Goal: Information Seeking & Learning: Learn about a topic

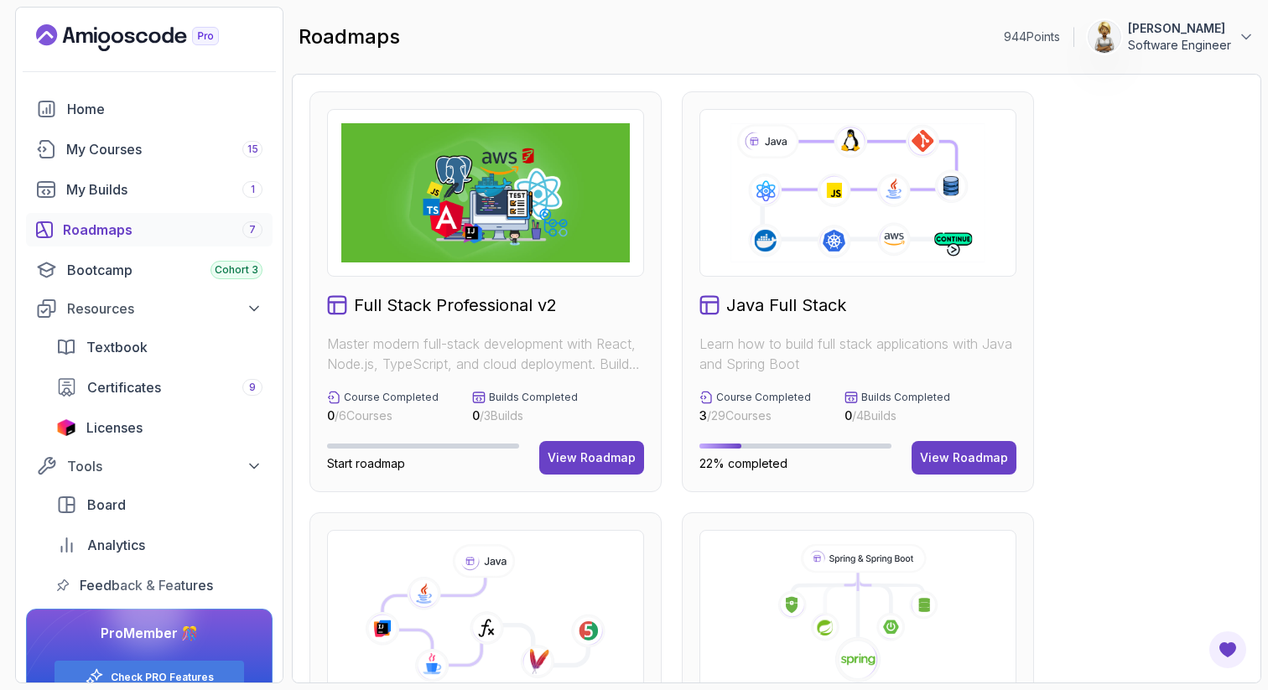
scroll to position [1089, 0]
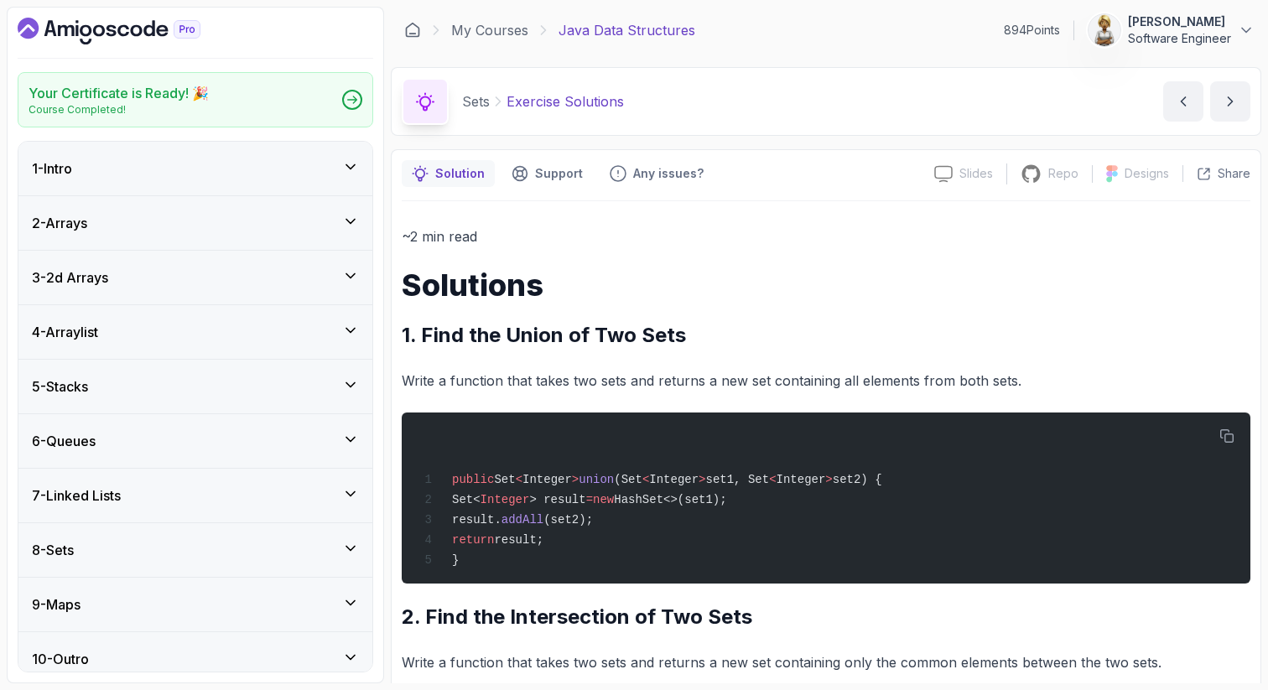
scroll to position [1082, 0]
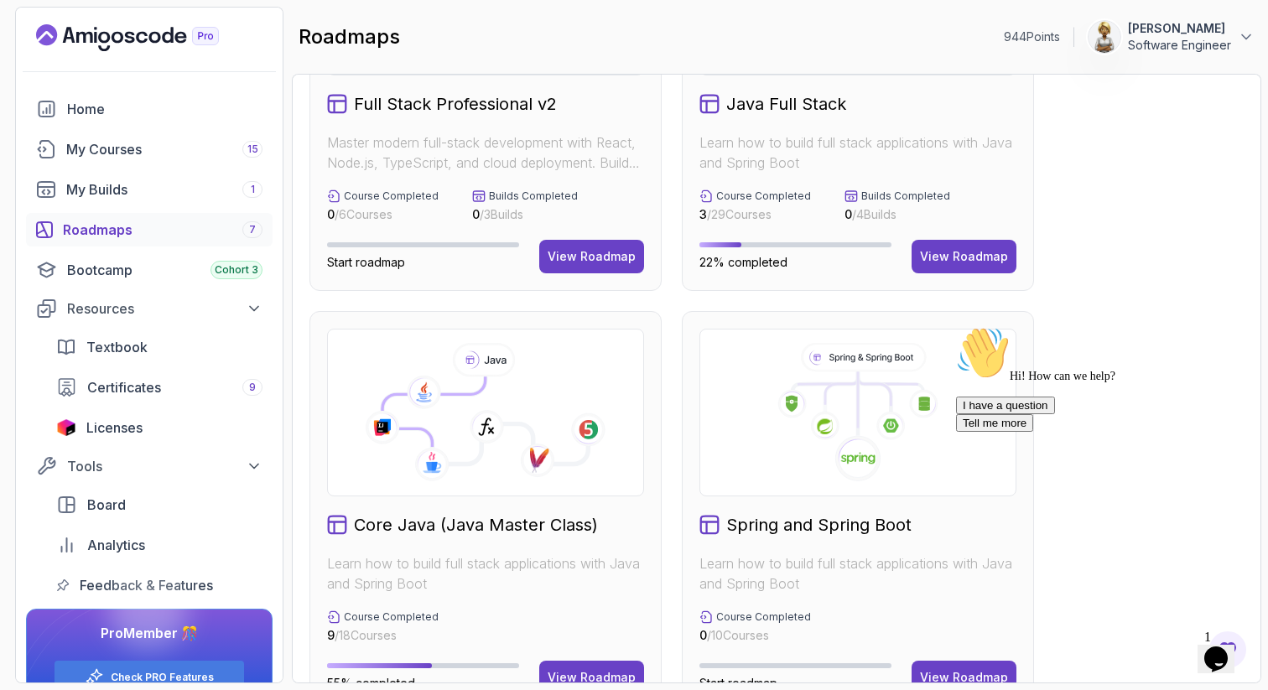
click at [956, 326] on icon "Chat attention grabber" at bounding box center [956, 326] width 0 height 0
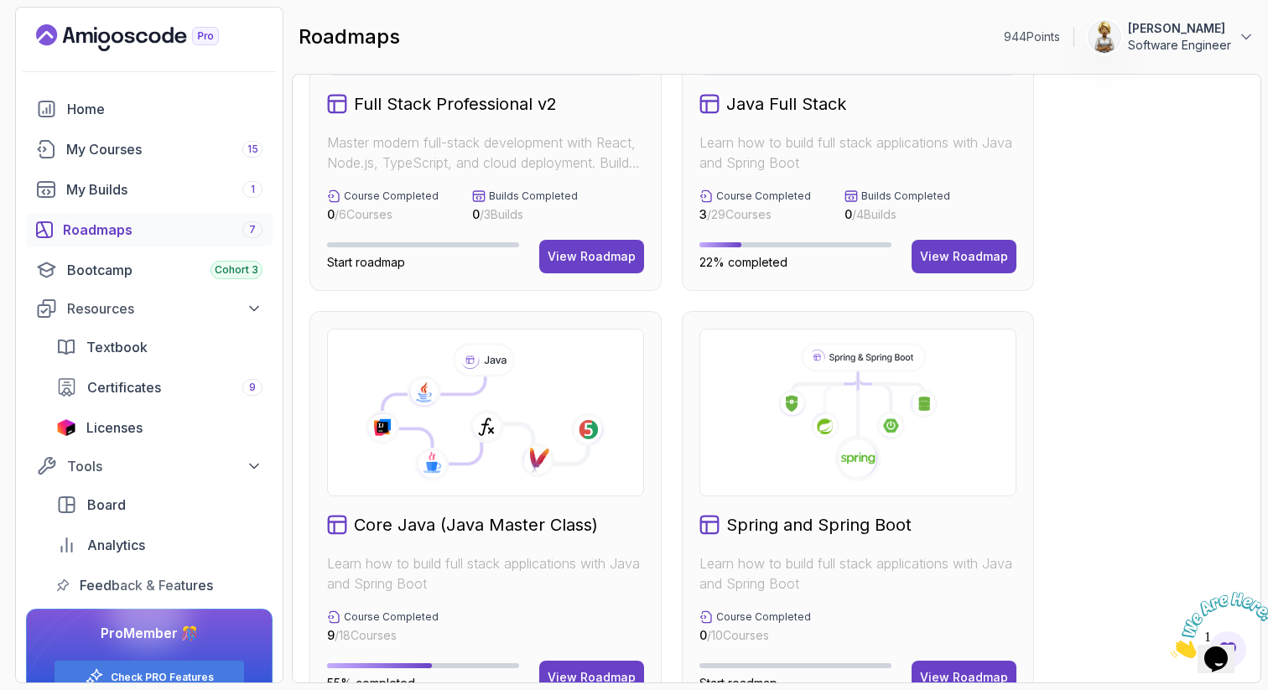
click at [1253, 453] on div "Full Stack Professional v2 Master modern full-stack development with React, Nod…" at bounding box center [776, 379] width 969 height 610
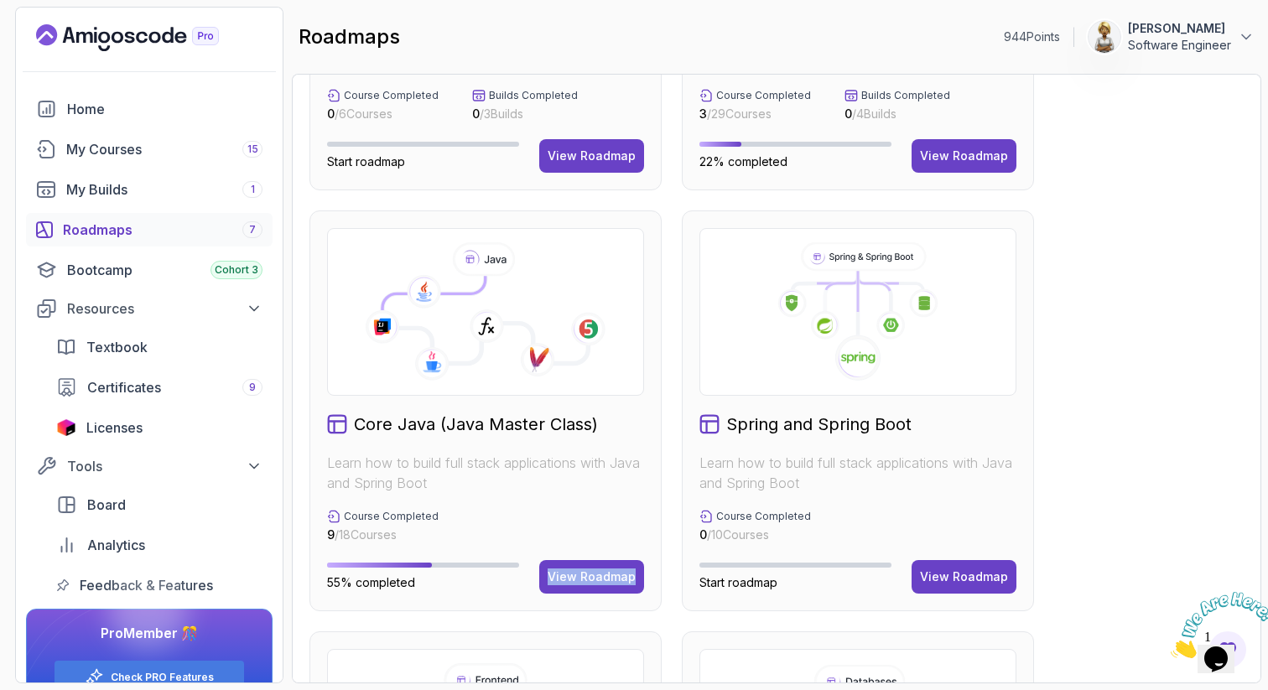
drag, startPoint x: 608, startPoint y: 573, endPoint x: 348, endPoint y: 0, distance: 628.9
click at [0, 0] on section "944 Points Ensieh Rahbar Software Engineer Home My Courses 15 My Builds 1 Roadm…" at bounding box center [634, 345] width 1268 height 690
click at [587, 585] on button "View Roadmap" at bounding box center [591, 577] width 105 height 34
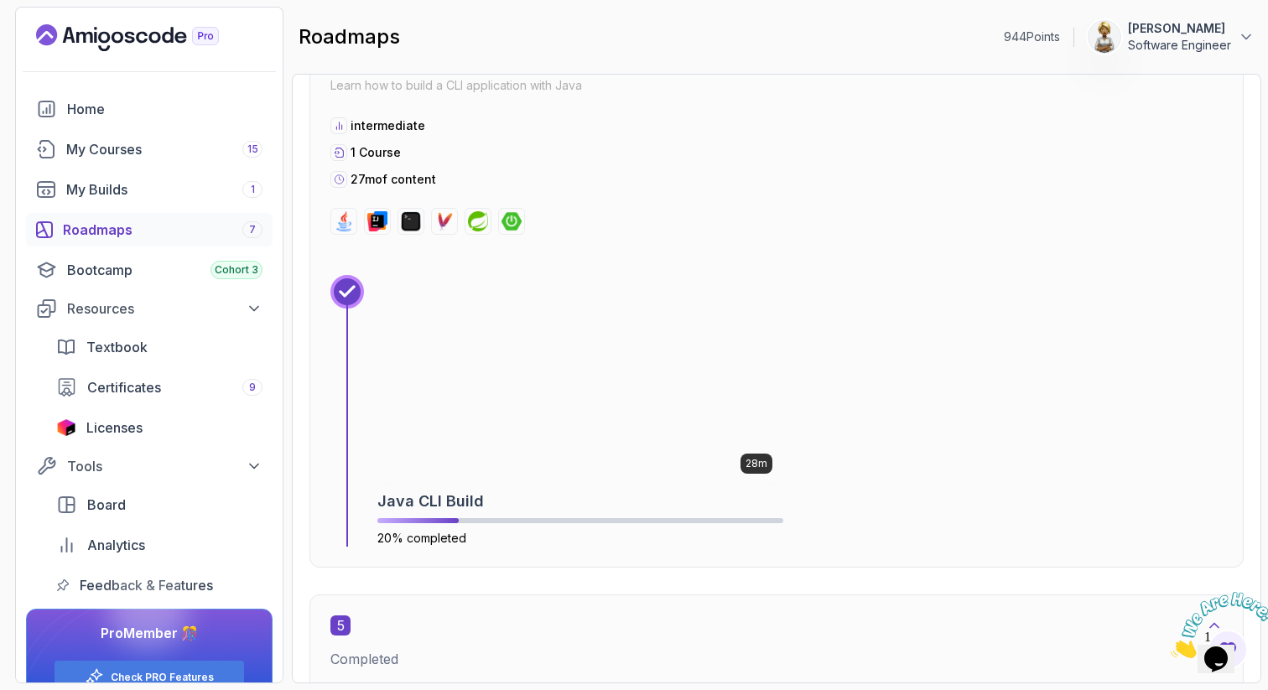
scroll to position [2381, 0]
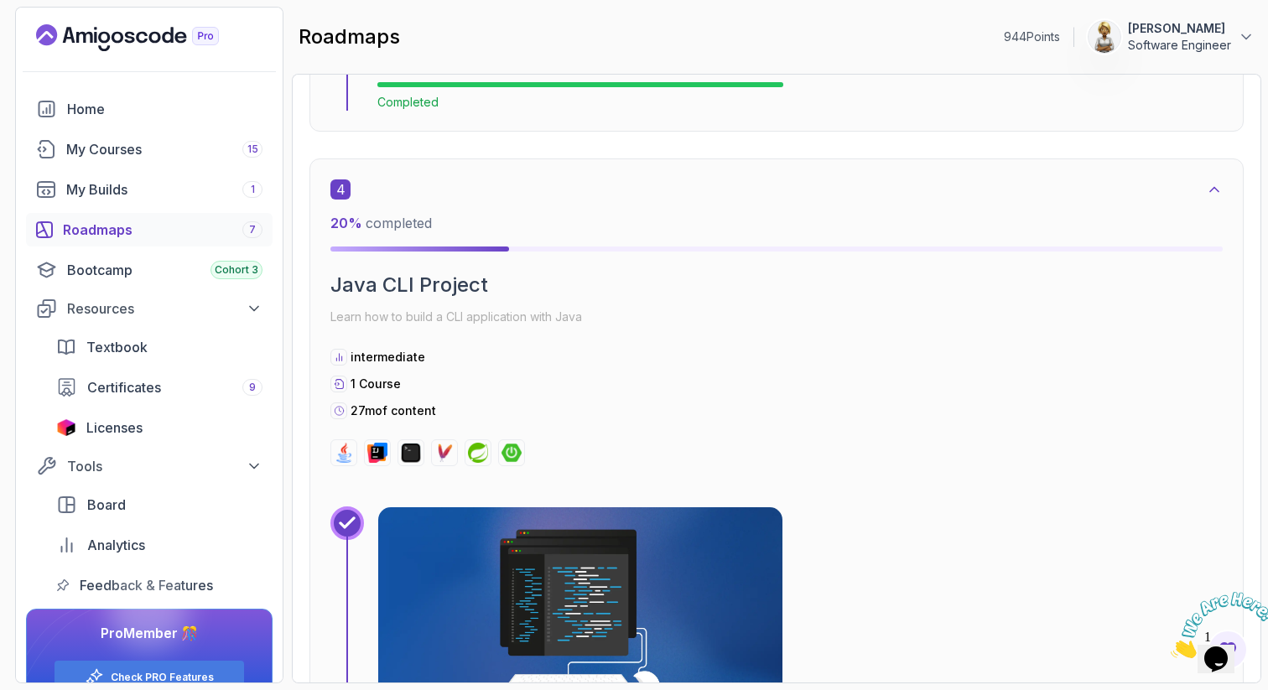
click at [489, 568] on img at bounding box center [580, 611] width 424 height 218
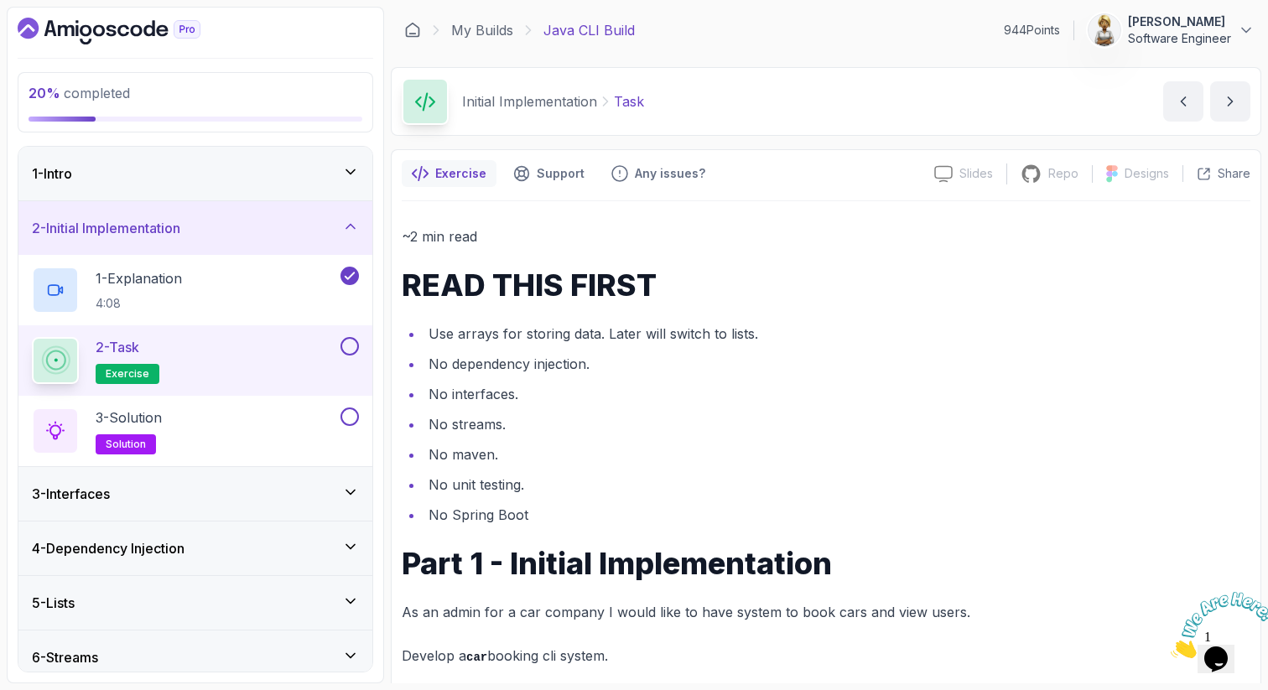
click at [365, 168] on div "1 - Intro" at bounding box center [195, 174] width 354 height 54
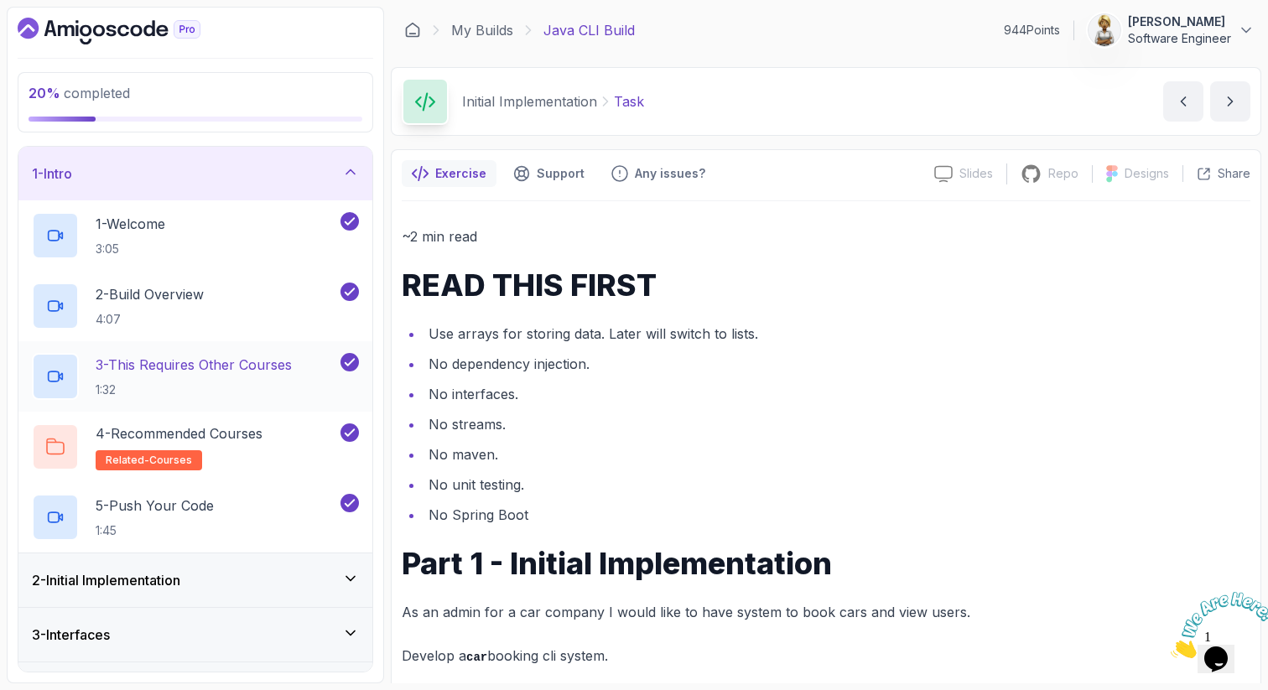
click at [237, 365] on p "3 - This Requires Other Courses" at bounding box center [194, 365] width 196 height 20
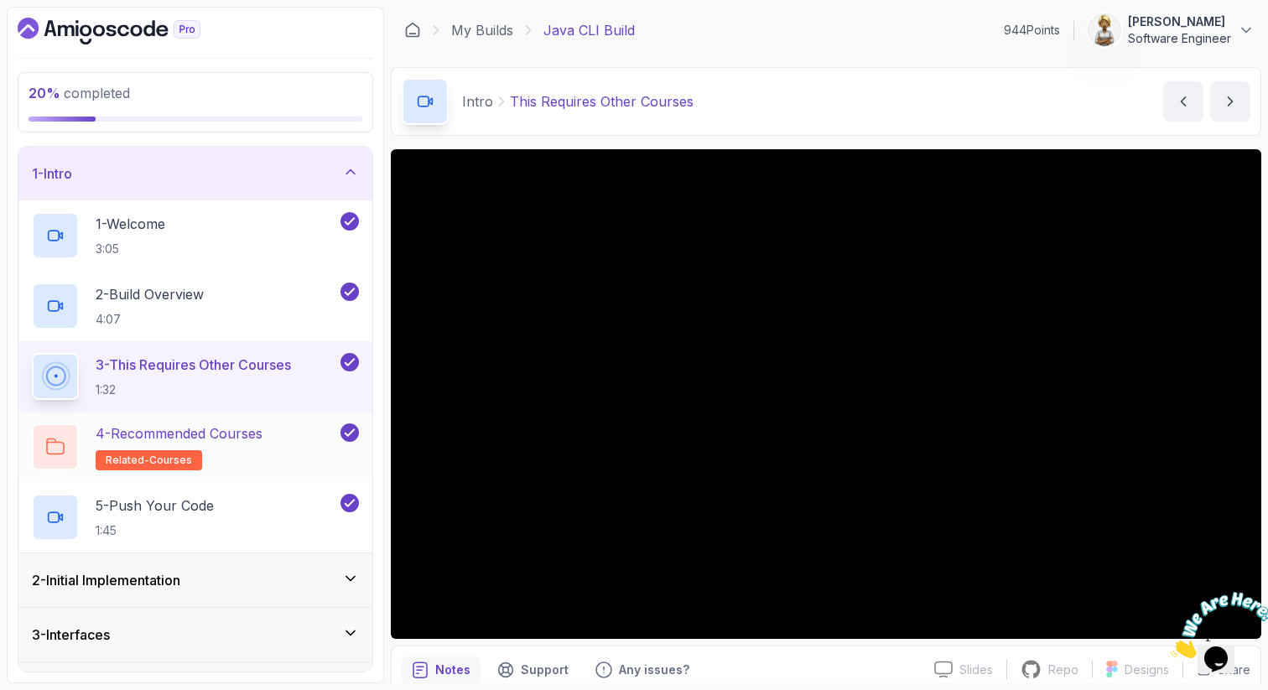
click at [214, 451] on h2 "4 - Recommended Courses related-courses" at bounding box center [179, 446] width 167 height 47
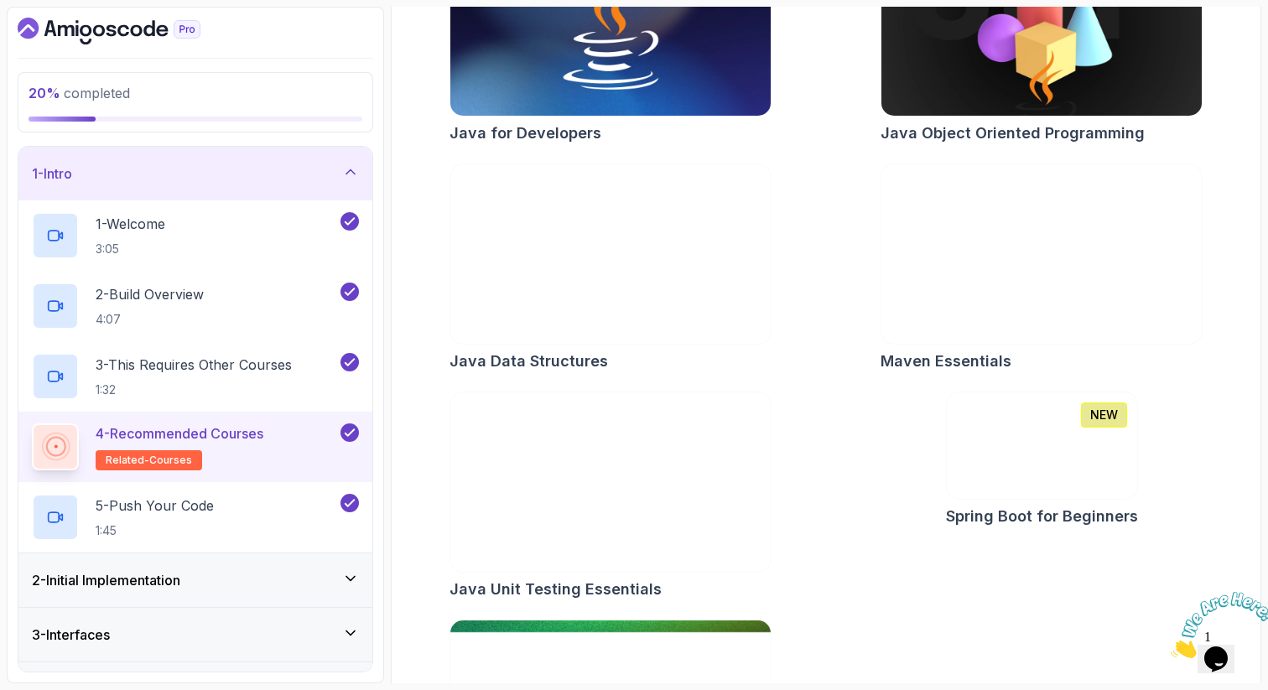
scroll to position [604, 0]
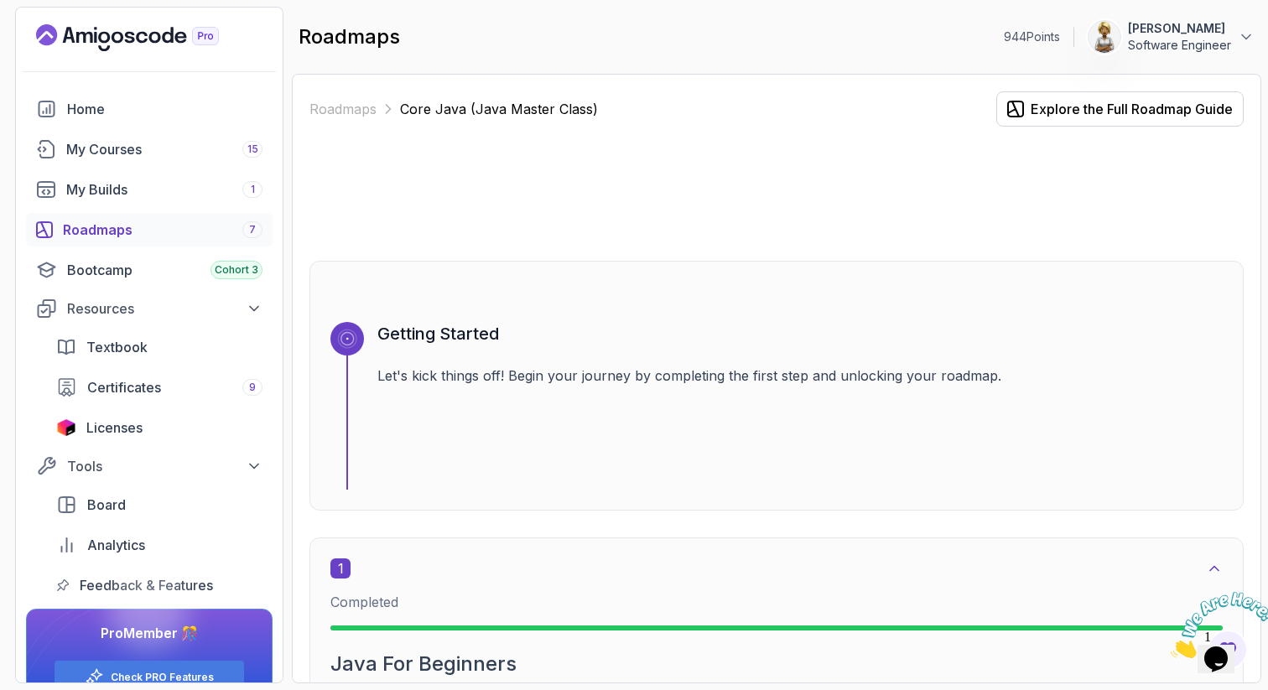
click at [1015, 222] on div at bounding box center [776, 193] width 934 height 80
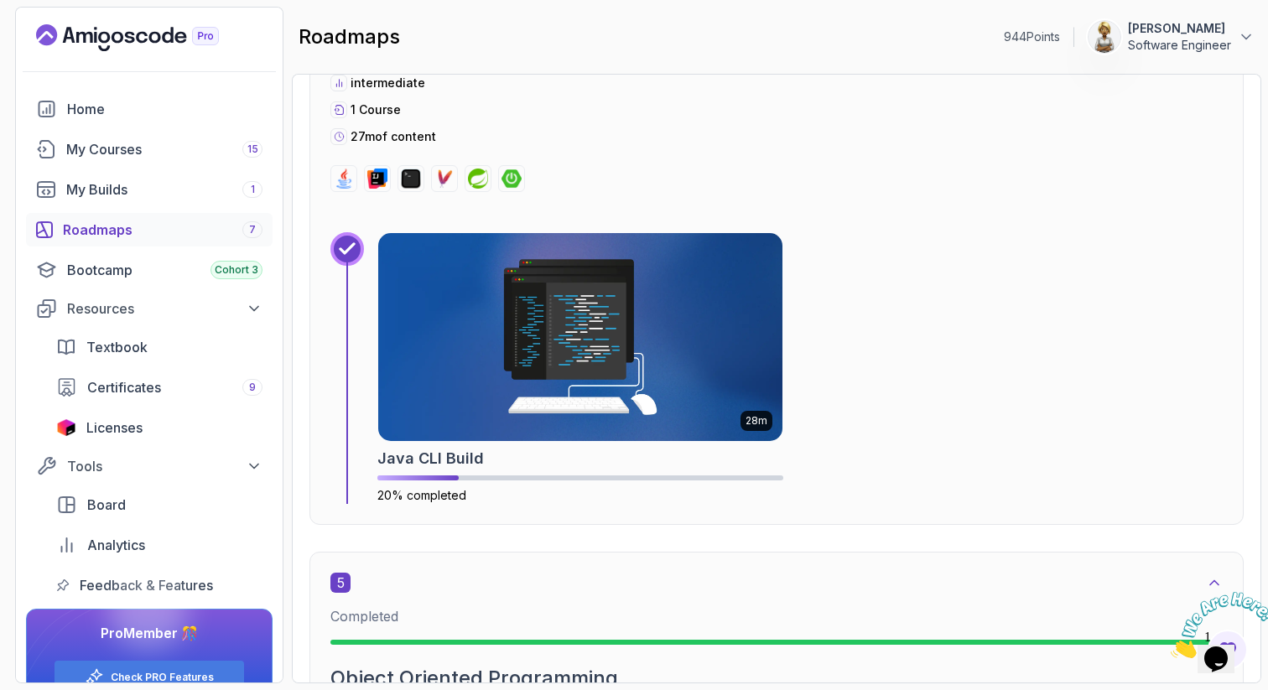
scroll to position [2683, 0]
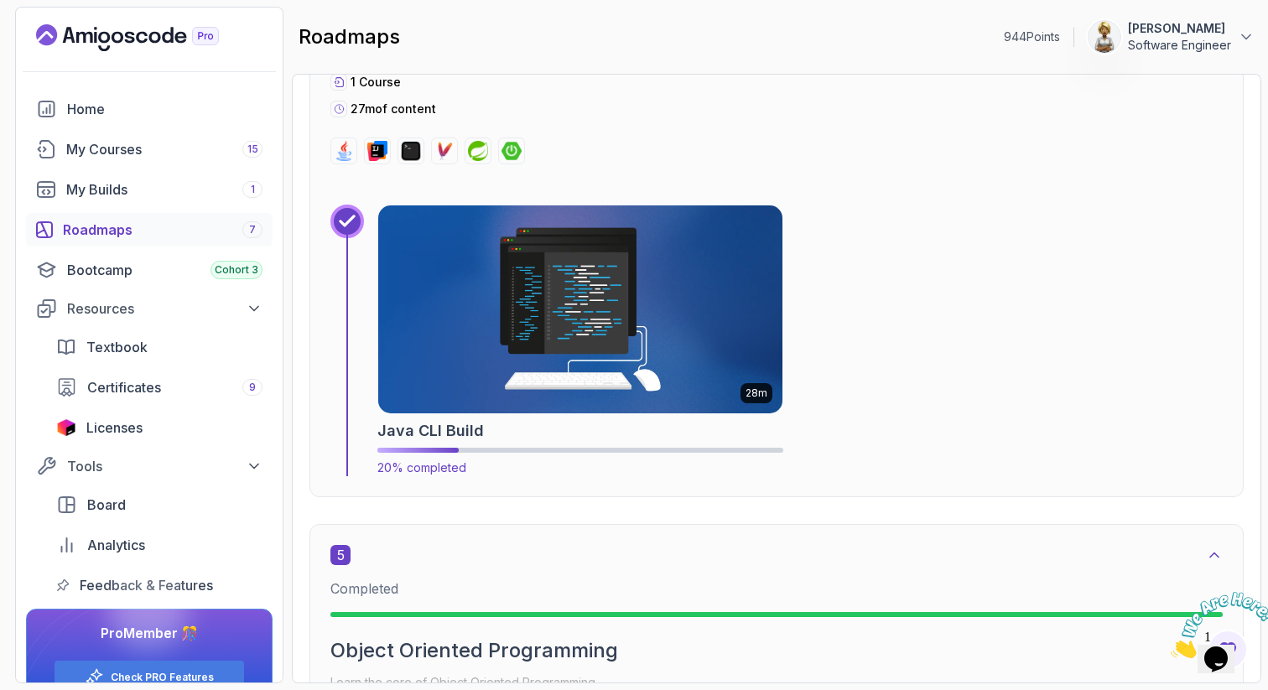
click at [530, 285] on img at bounding box center [580, 309] width 424 height 218
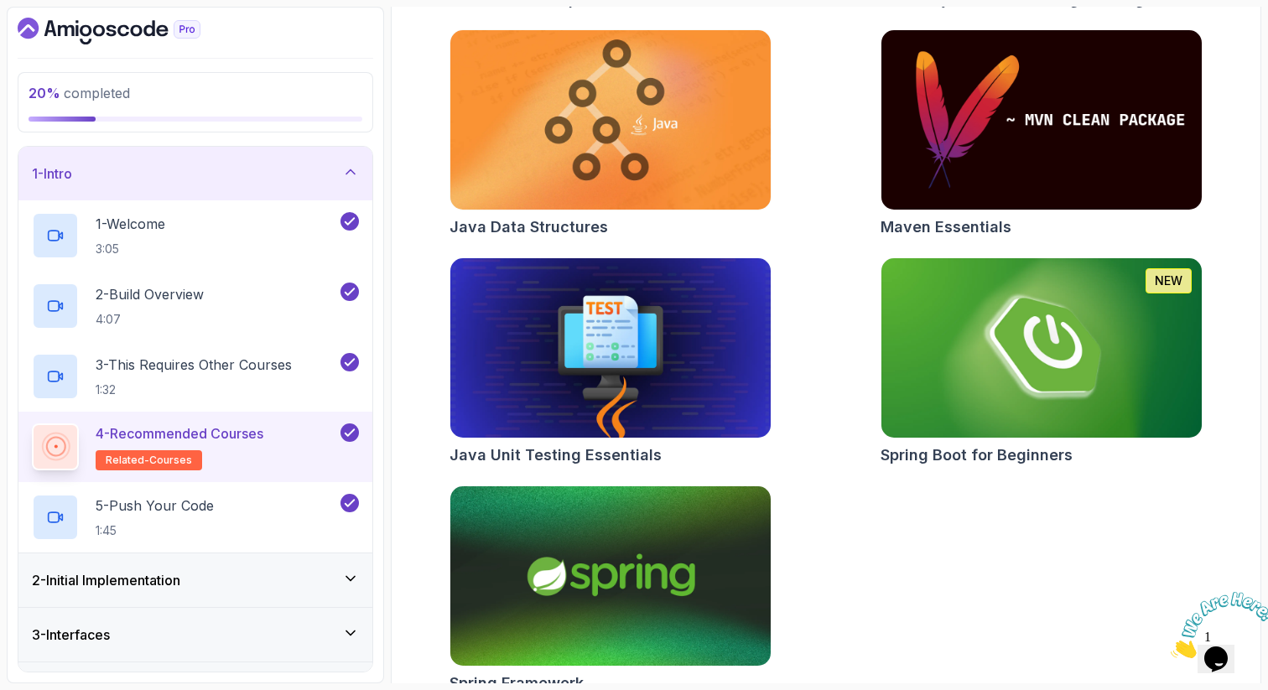
scroll to position [732, 0]
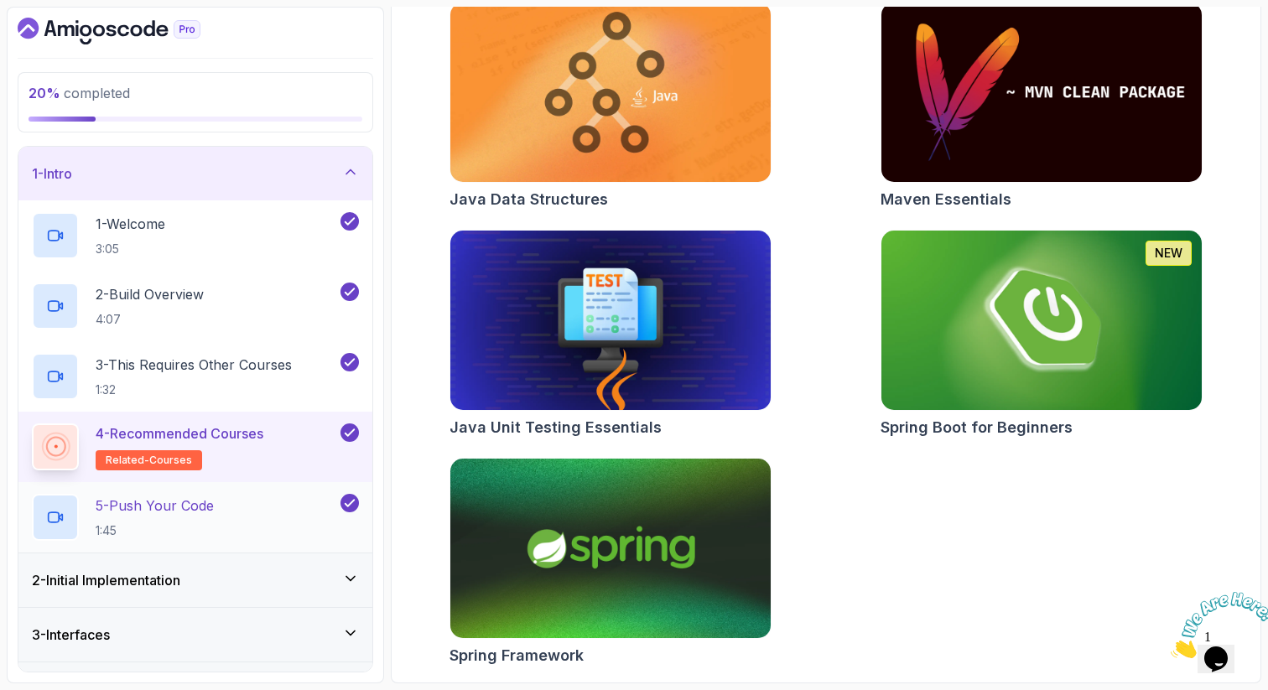
click at [219, 506] on div "5 - Push Your Code 1:45" at bounding box center [184, 517] width 305 height 47
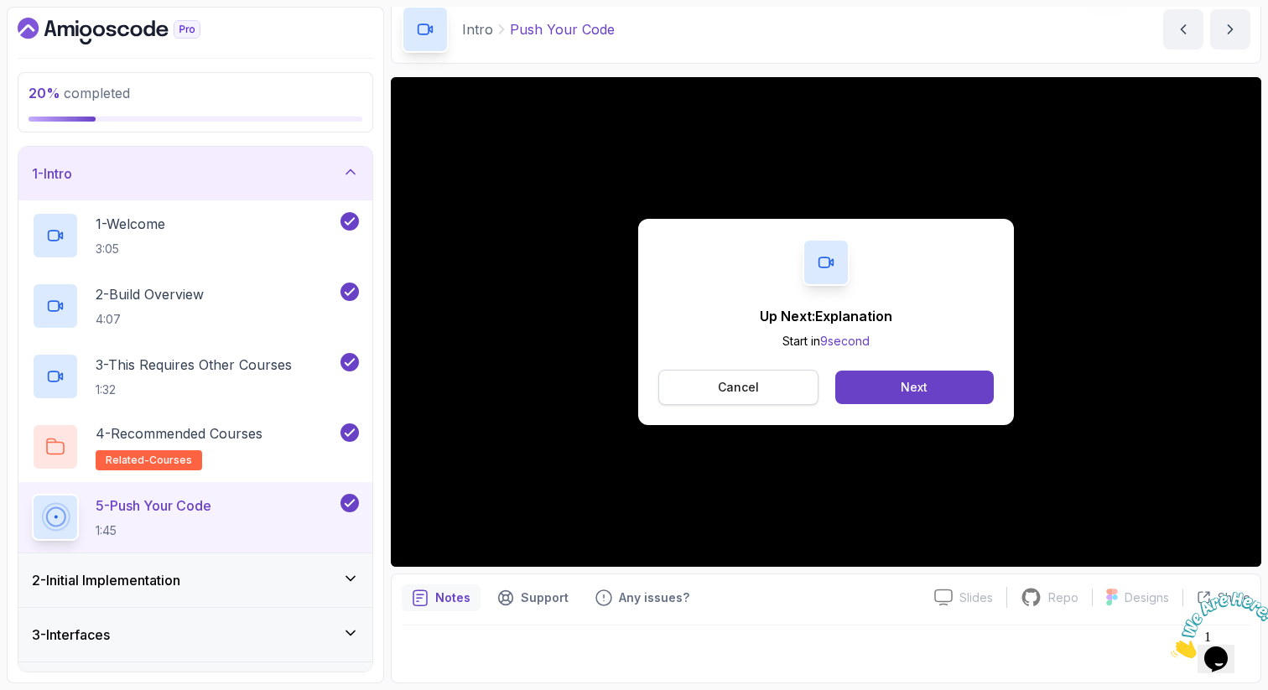
click at [774, 373] on button "Cancel" at bounding box center [738, 387] width 160 height 35
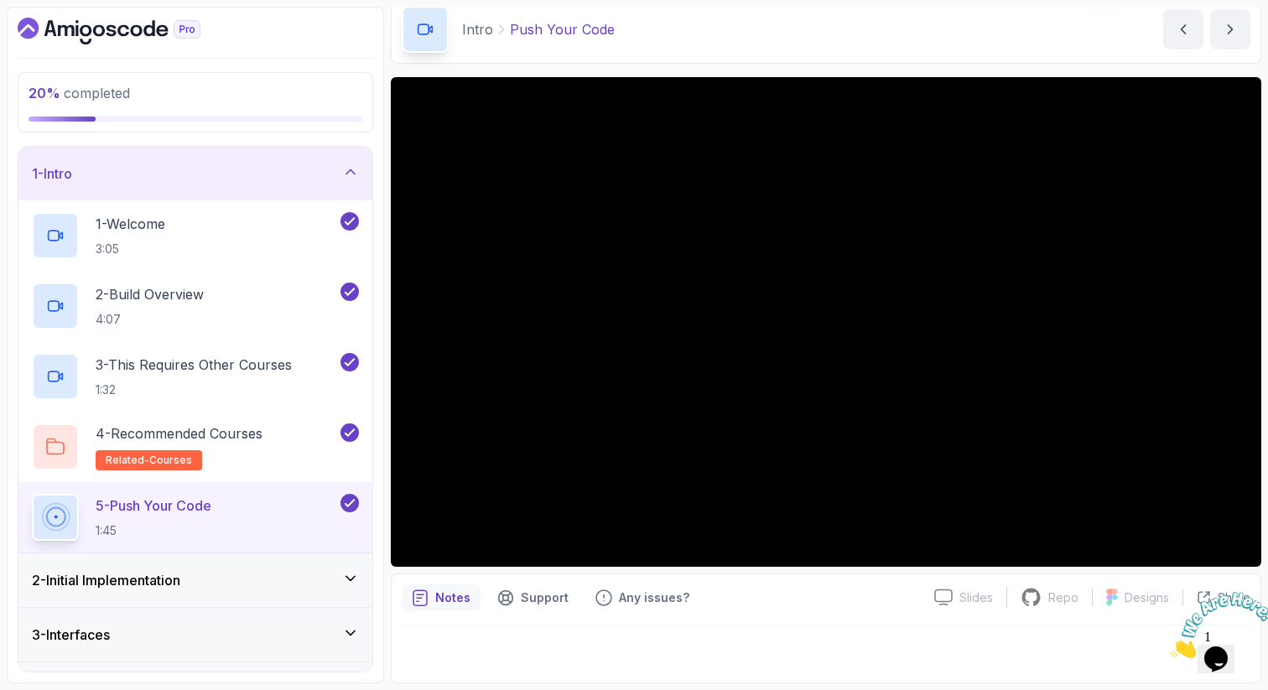
click at [350, 171] on icon at bounding box center [350, 171] width 17 height 17
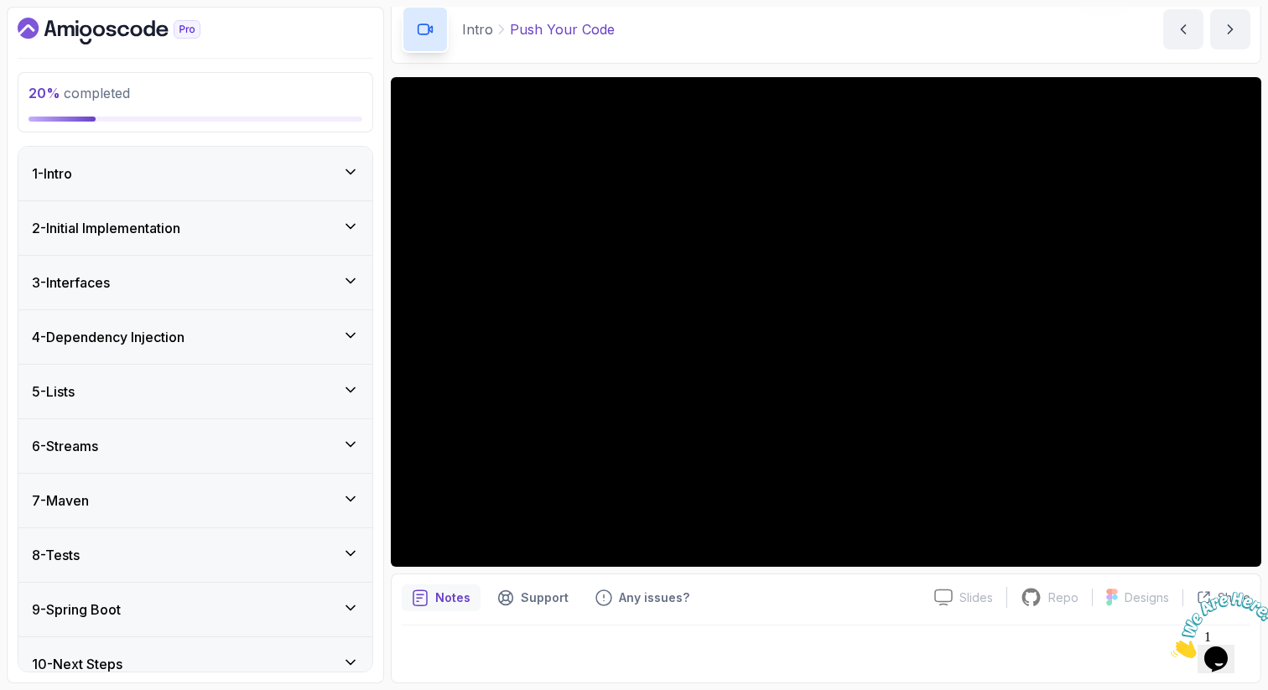
click at [356, 217] on div "2 - Initial Implementation" at bounding box center [195, 228] width 354 height 54
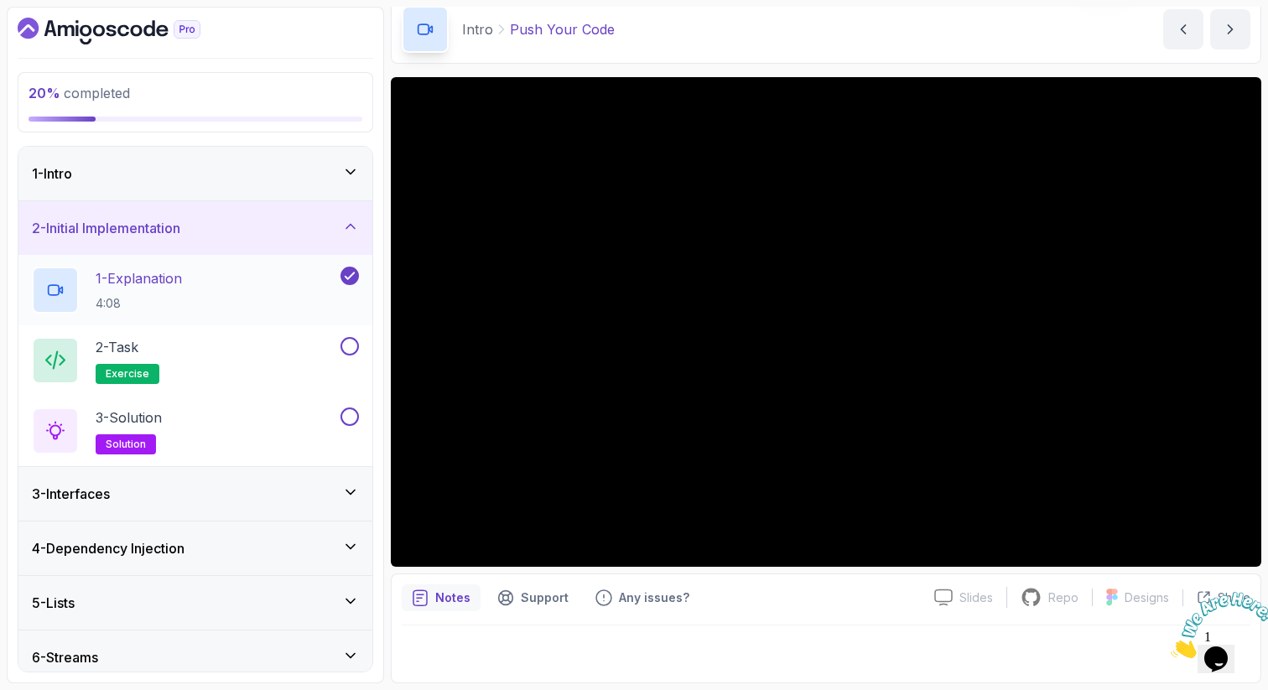
click at [267, 287] on div "1 - Explanation 4:08" at bounding box center [184, 290] width 305 height 47
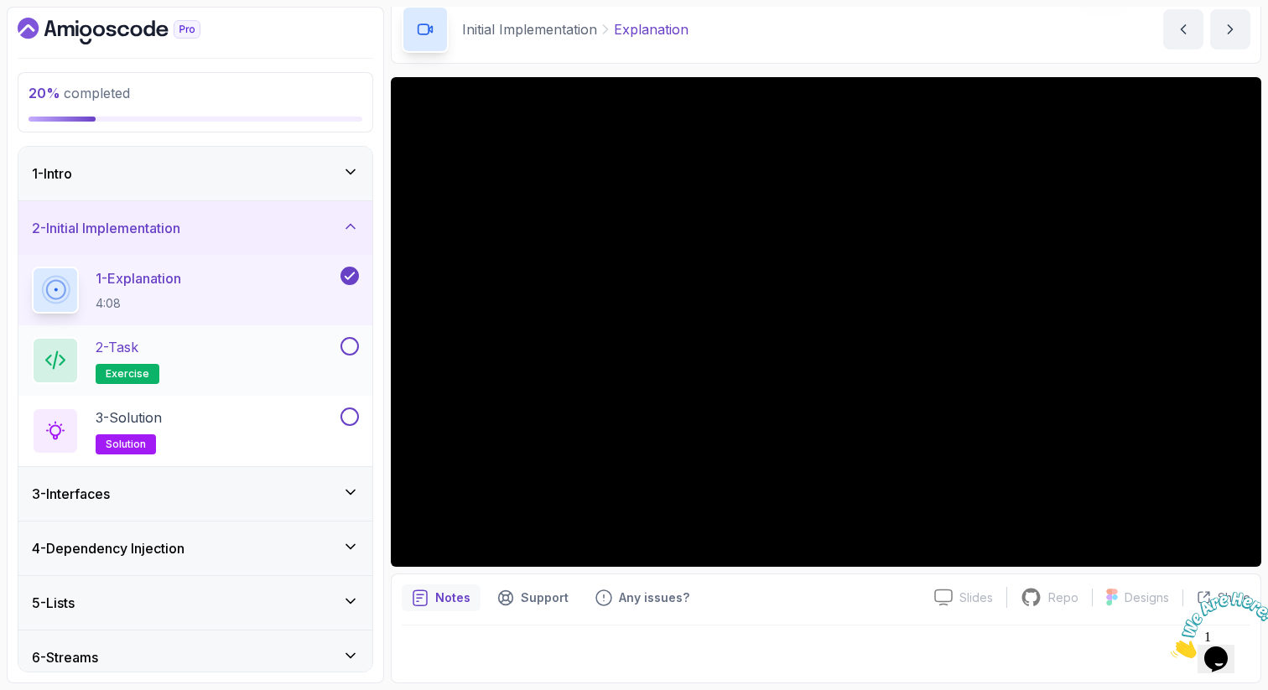
click at [248, 350] on div "2 - Task exercise" at bounding box center [184, 360] width 305 height 47
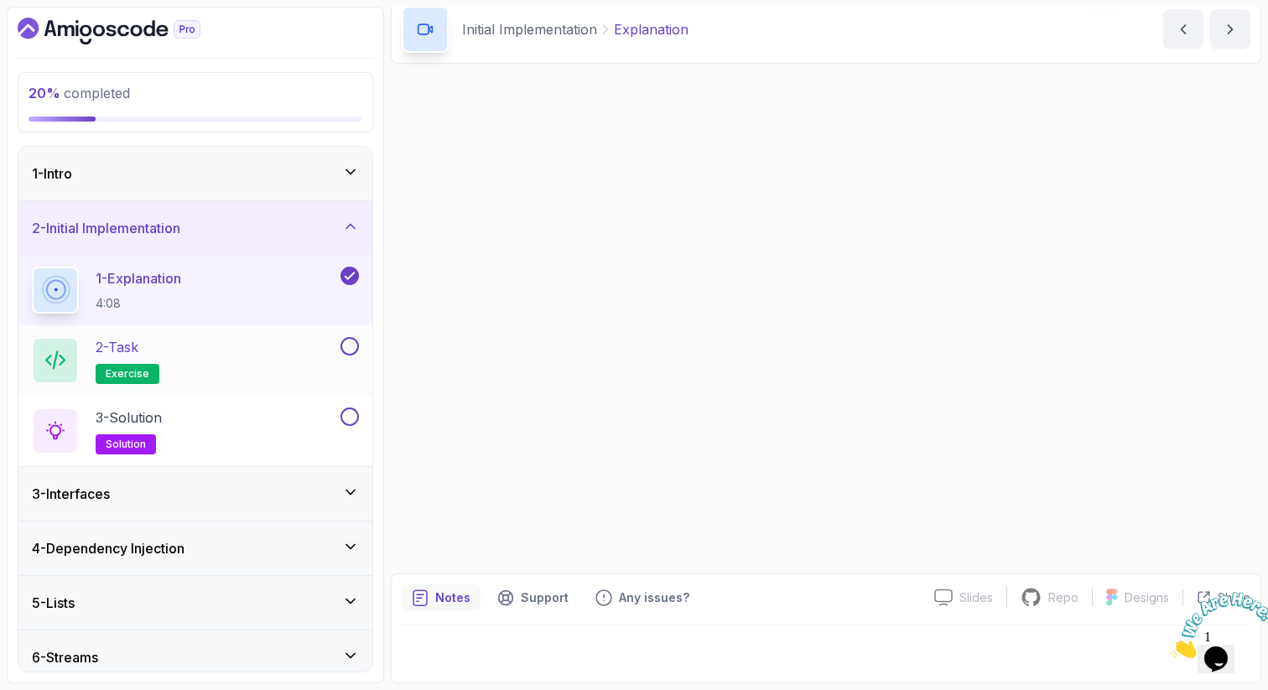
scroll to position [70, 0]
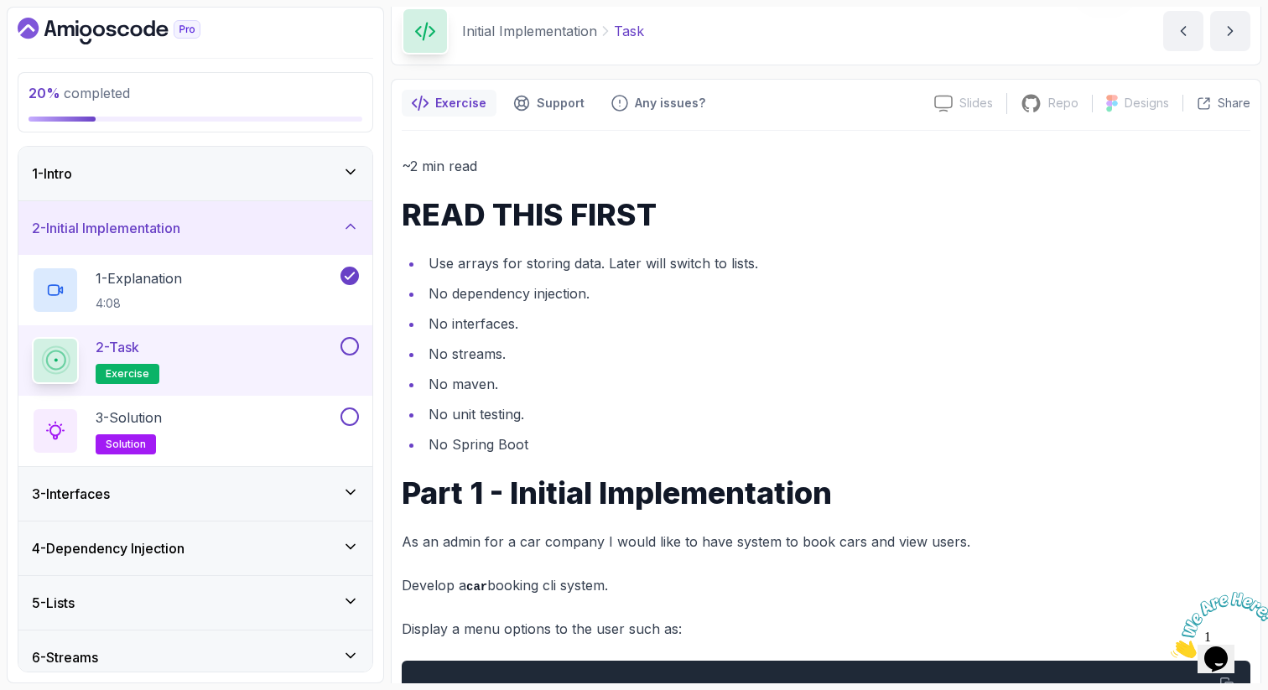
click at [684, 319] on li "No interfaces." at bounding box center [836, 323] width 827 height 23
click at [537, 293] on li "No dependency injection." at bounding box center [836, 293] width 827 height 23
click at [558, 444] on li "No Spring Boot" at bounding box center [836, 444] width 827 height 23
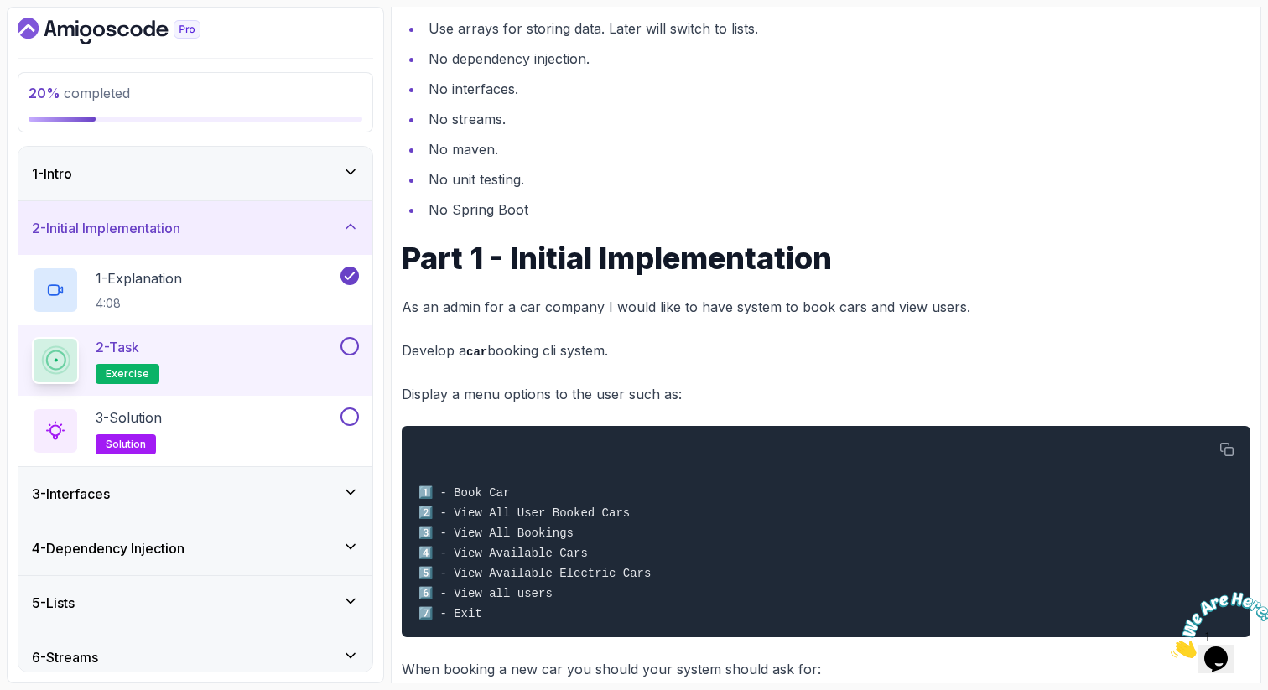
scroll to position [339, 0]
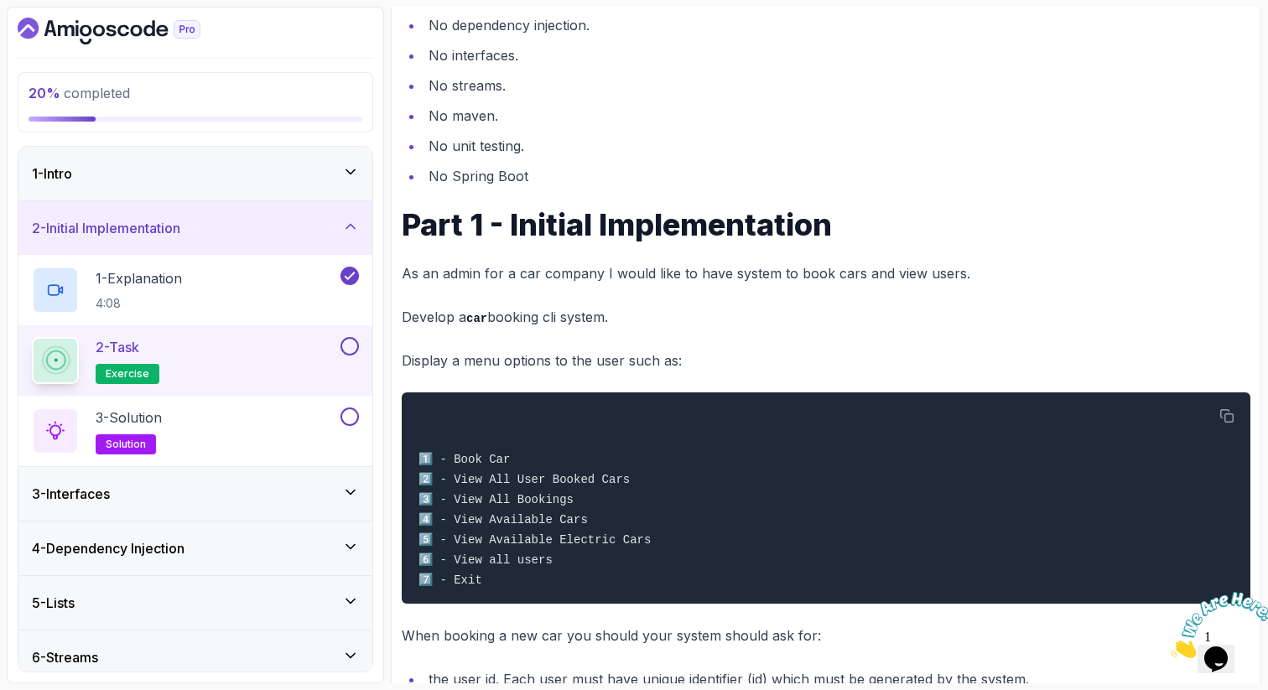
click at [963, 272] on p "As an admin for a car company I would like to have system to book cars and view…" at bounding box center [826, 273] width 849 height 23
click at [527, 320] on p "Develop a car booking cli system." at bounding box center [826, 317] width 849 height 24
click at [578, 313] on p "Develop a car booking cli system." at bounding box center [826, 317] width 849 height 24
click at [620, 318] on p "Develop a car booking cli system." at bounding box center [826, 317] width 849 height 24
drag, startPoint x: 620, startPoint y: 319, endPoint x: 397, endPoint y: 309, distance: 224.1
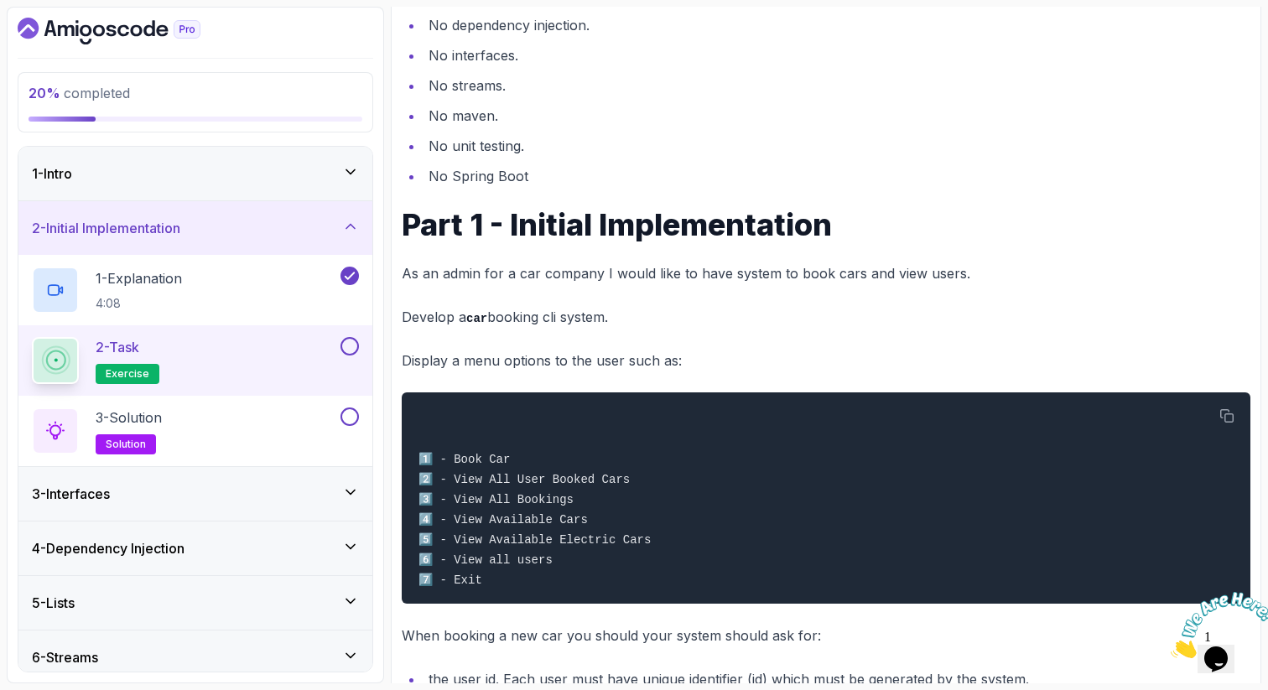
drag, startPoint x: 402, startPoint y: 356, endPoint x: 610, endPoint y: 350, distance: 207.2
click at [612, 351] on p "Display a menu options to the user such as:" at bounding box center [826, 360] width 849 height 23
click at [687, 363] on p "Display a menu options to the user such as:" at bounding box center [826, 360] width 849 height 23
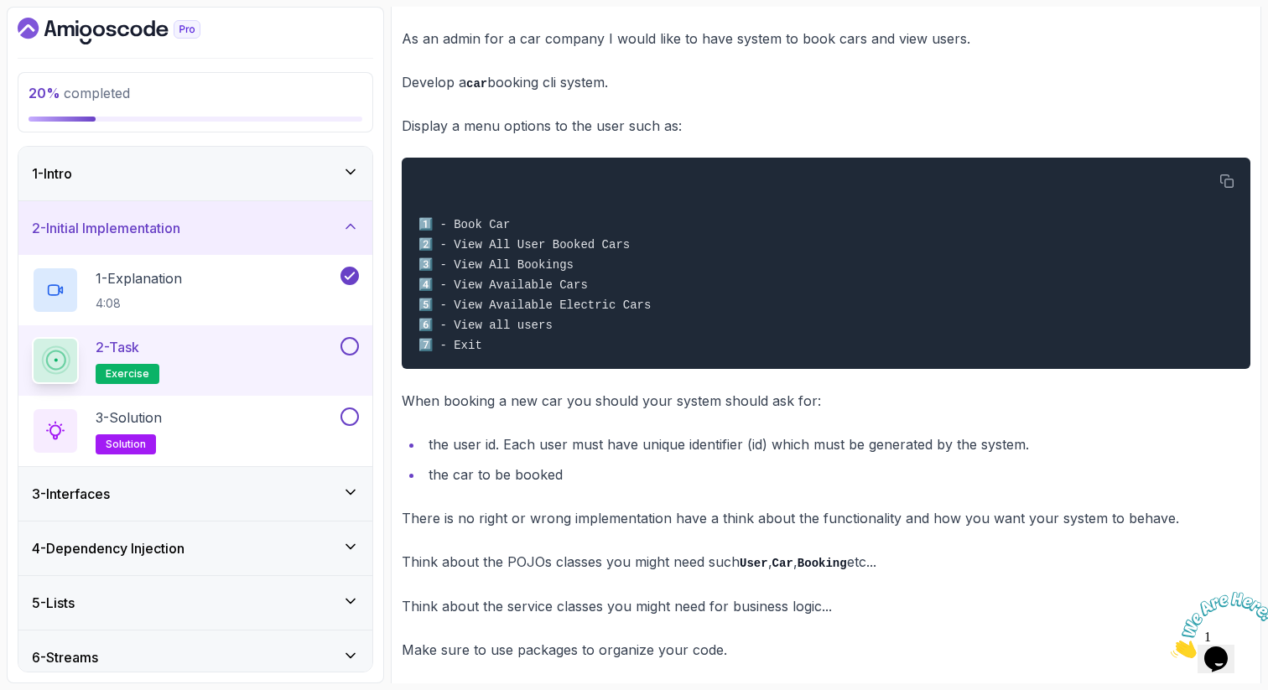
scroll to position [607, 0]
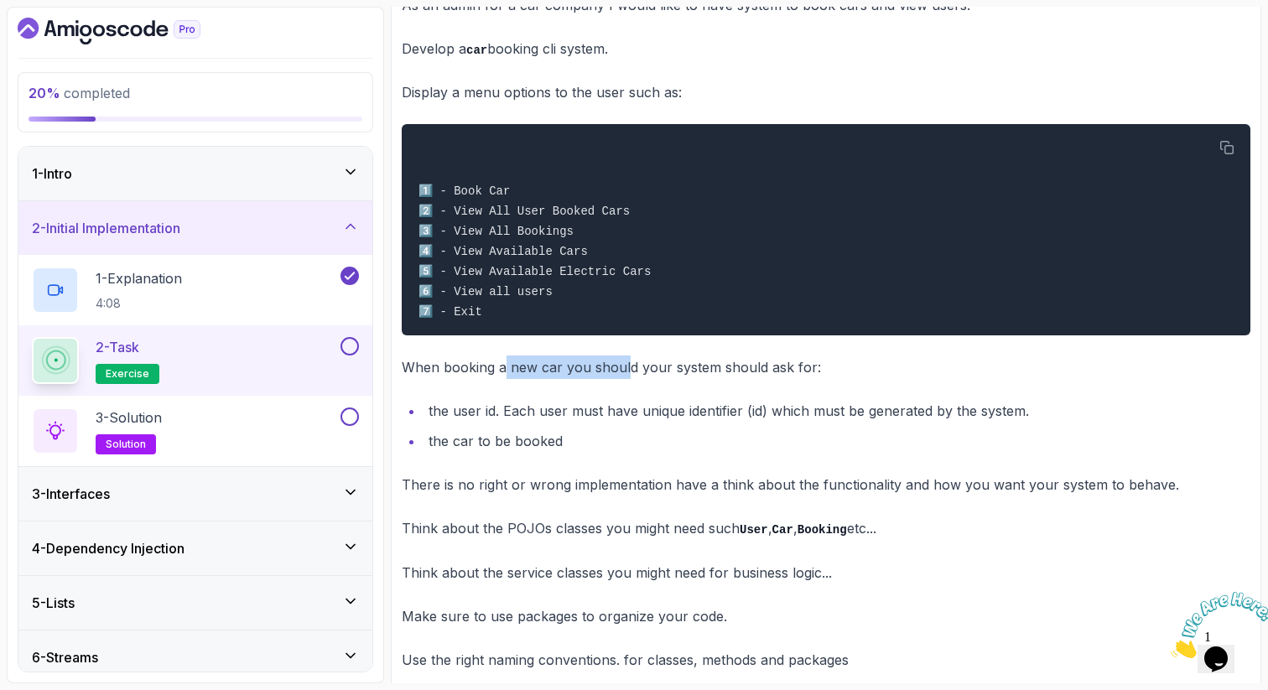
drag, startPoint x: 501, startPoint y: 370, endPoint x: 625, endPoint y: 363, distance: 124.3
click at [625, 363] on p "When booking a new car you should your system should ask for:" at bounding box center [826, 367] width 849 height 23
click at [668, 379] on p "When booking a new car you should your system should ask for:" at bounding box center [826, 367] width 849 height 23
click at [811, 375] on p "When booking a new car you should your system should ask for:" at bounding box center [826, 367] width 849 height 23
click at [428, 444] on li "the car to be booked" at bounding box center [836, 440] width 827 height 23
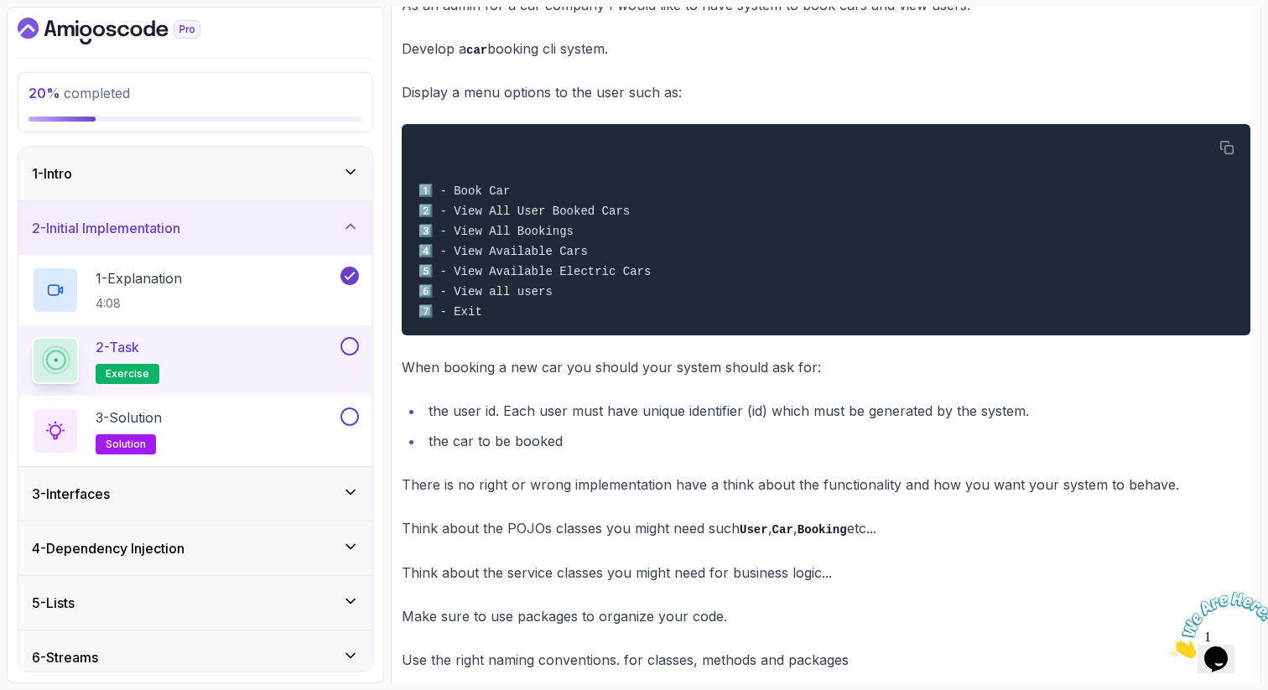
click at [471, 444] on li "the car to be booked" at bounding box center [836, 440] width 827 height 23
click at [519, 451] on li "the car to be booked" at bounding box center [836, 440] width 827 height 23
drag, startPoint x: 564, startPoint y: 449, endPoint x: 446, endPoint y: 439, distance: 118.6
click at [446, 439] on li "the car to be booked" at bounding box center [836, 440] width 827 height 23
click at [423, 445] on li "the car to be booked" at bounding box center [836, 440] width 827 height 23
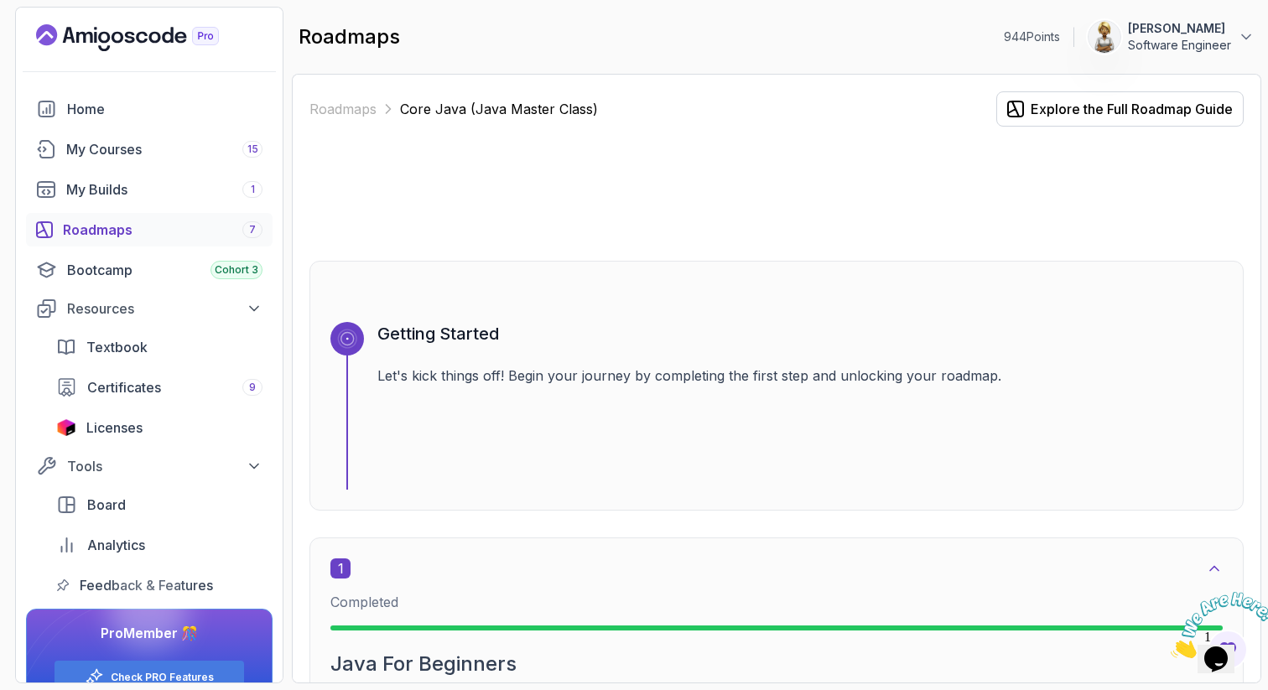
click at [596, 201] on div at bounding box center [776, 193] width 934 height 80
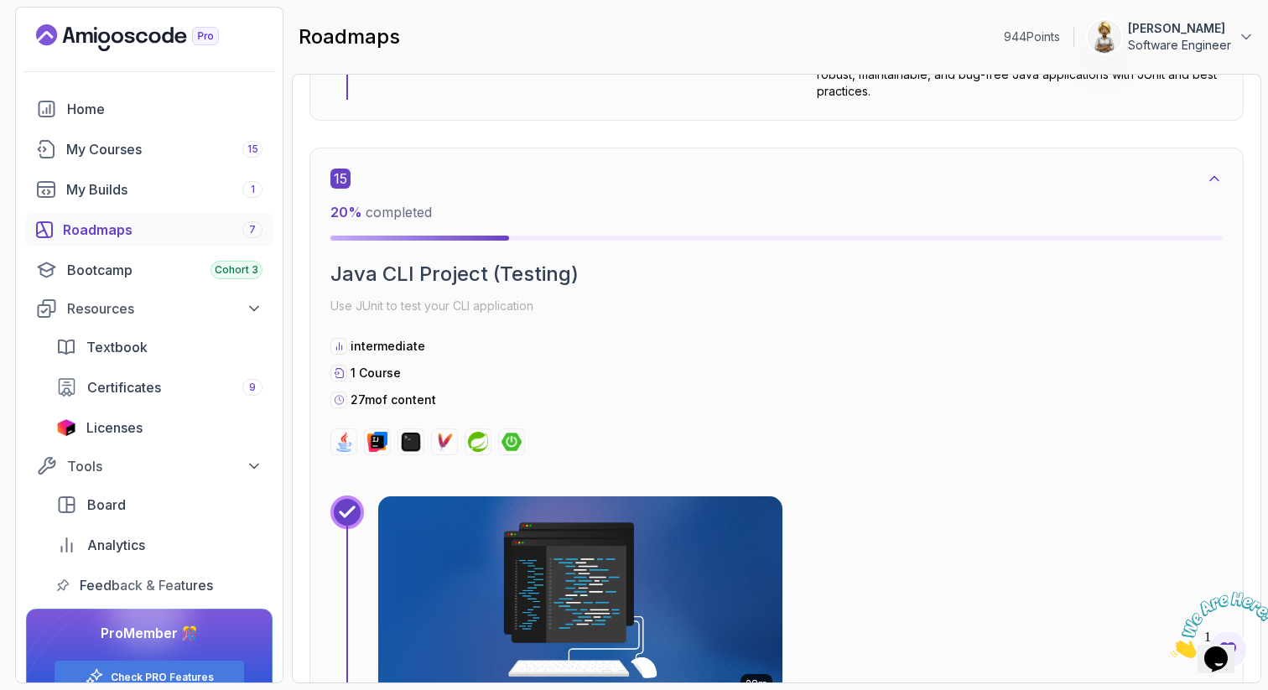
scroll to position [10574, 0]
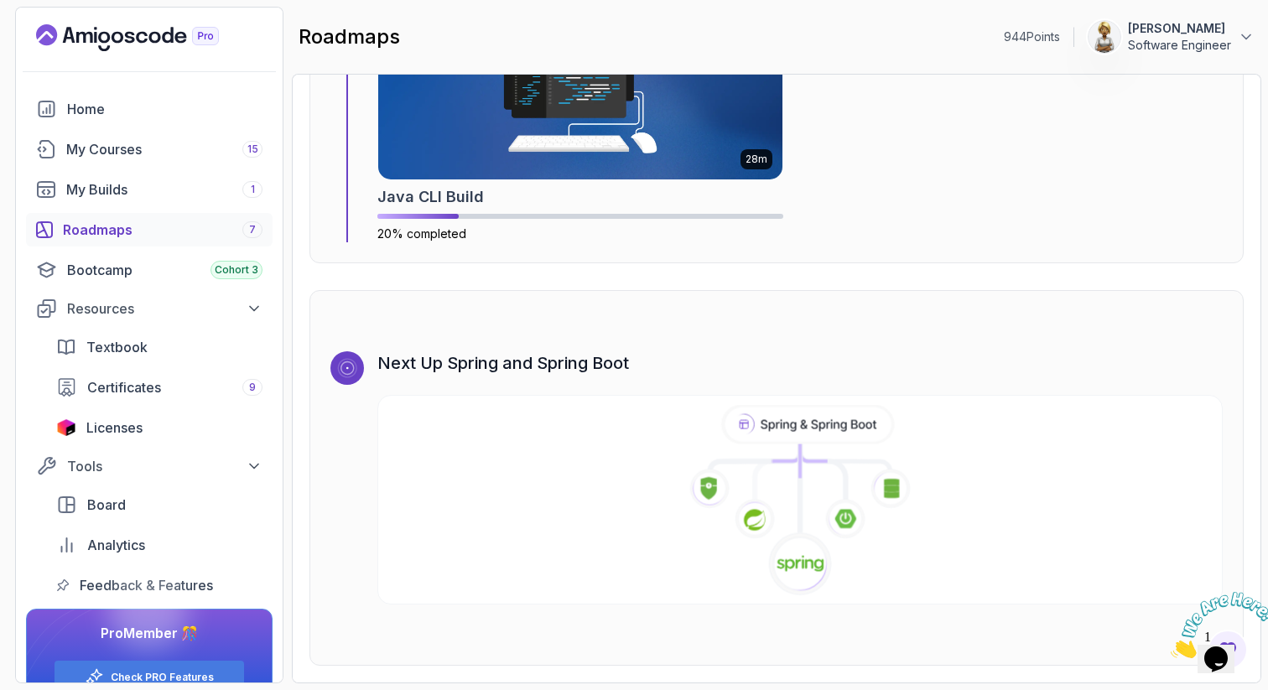
click at [699, 454] on icon at bounding box center [800, 501] width 858 height 192
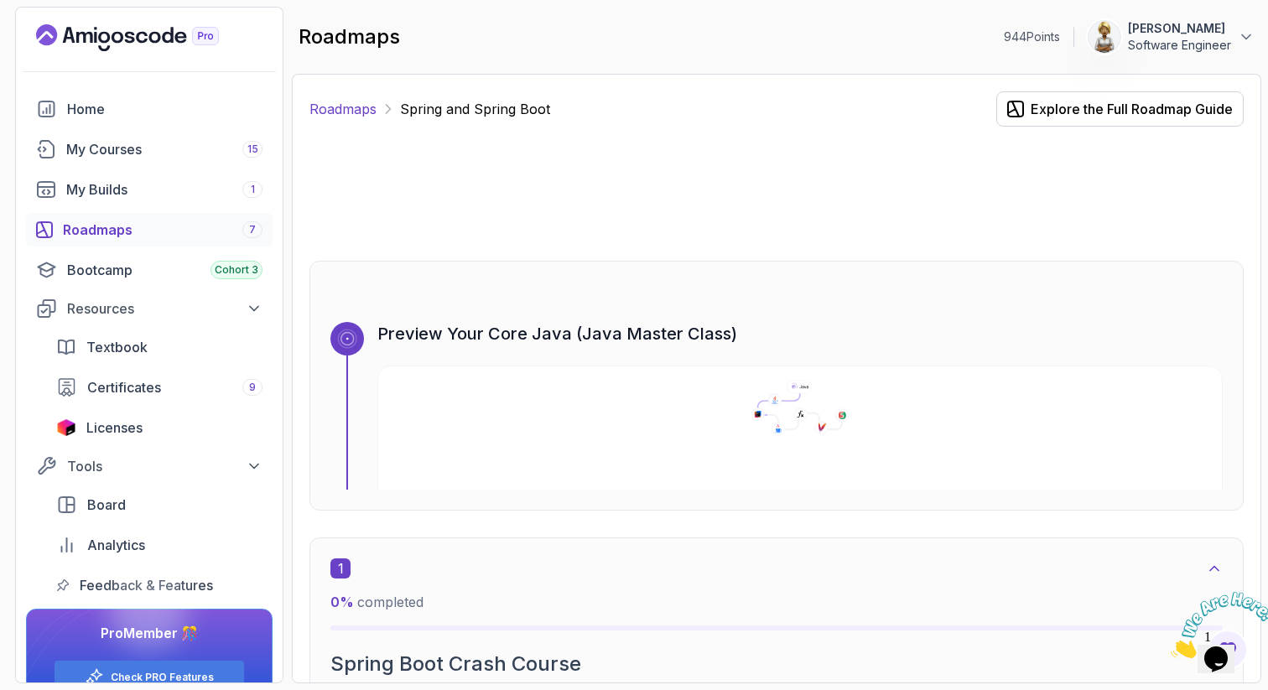
click at [362, 115] on link "Roadmaps" at bounding box center [342, 109] width 67 height 20
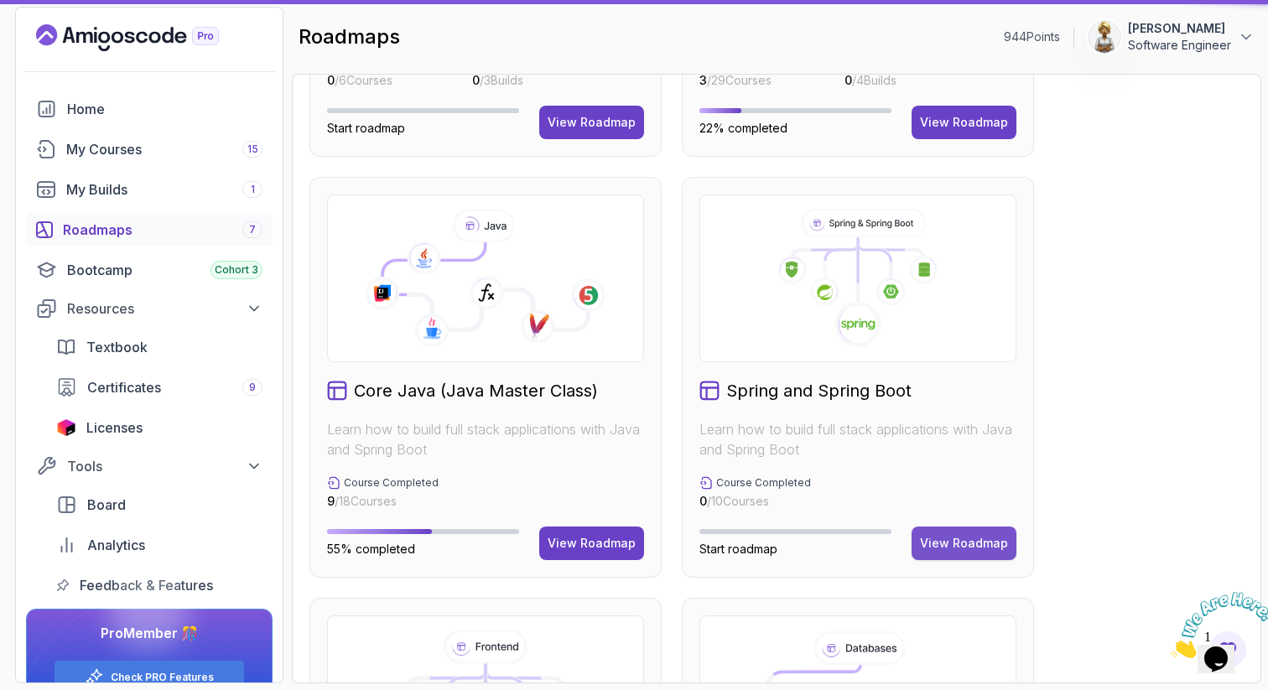
click at [949, 548] on div "View Roadmap" at bounding box center [964, 543] width 88 height 17
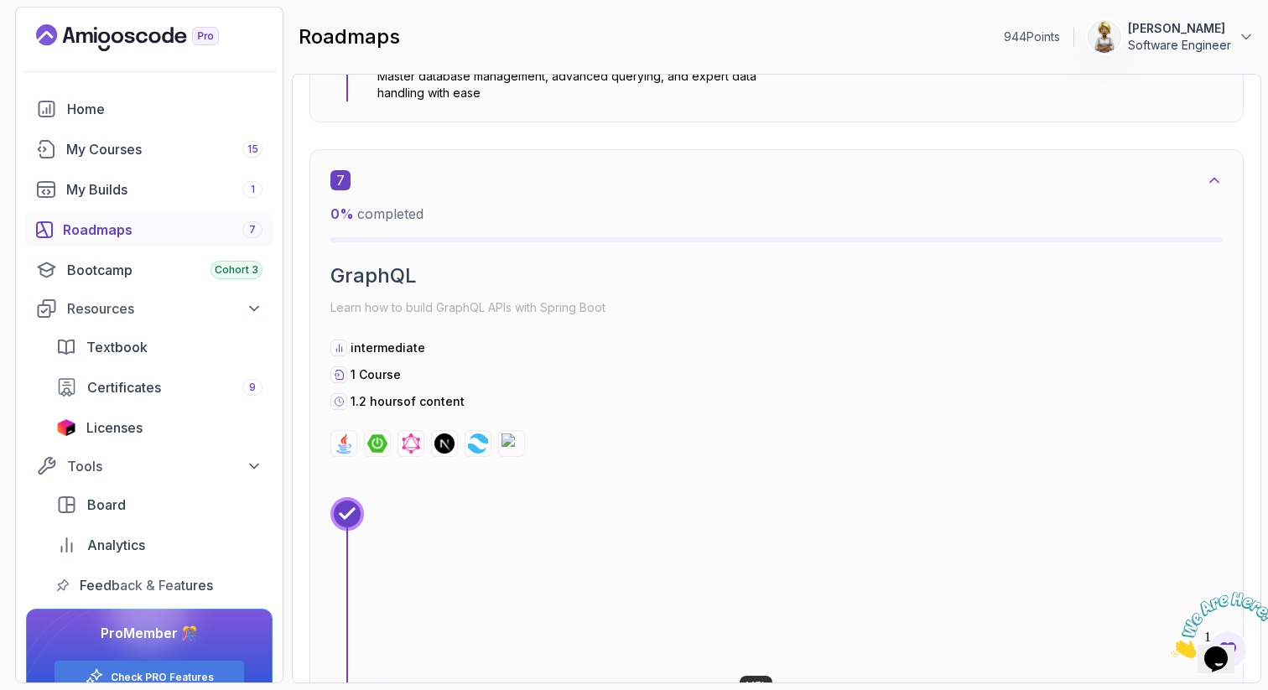
scroll to position [5622, 0]
